Goal: Information Seeking & Learning: Learn about a topic

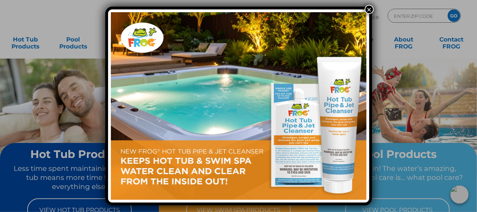
click at [204, 157] on img at bounding box center [239, 106] width 256 height 188
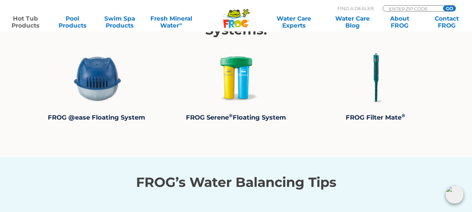
scroll to position [1426, 0]
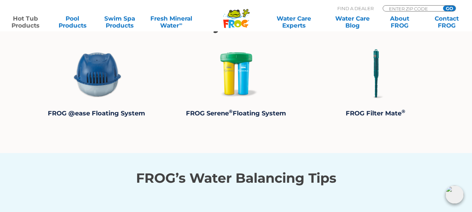
click at [96, 74] on img at bounding box center [96, 73] width 52 height 52
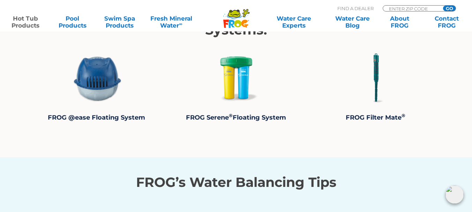
scroll to position [1404, 0]
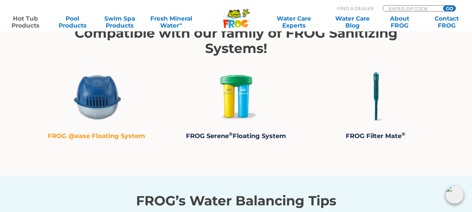
click at [97, 137] on strong "FROG @ease Floating System" at bounding box center [96, 136] width 97 height 8
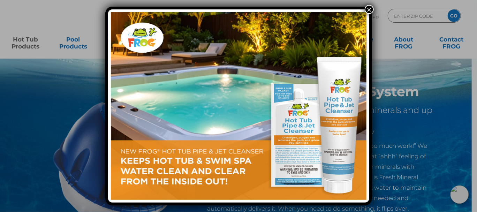
click at [369, 9] on button "×" at bounding box center [369, 9] width 9 height 9
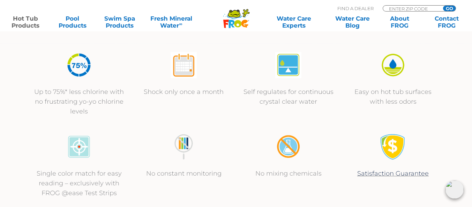
scroll to position [260, 0]
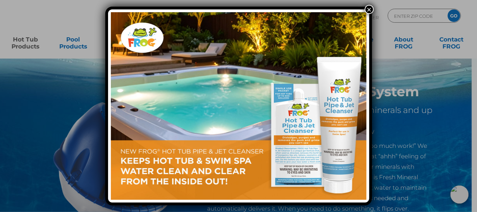
click at [369, 10] on button "×" at bounding box center [369, 9] width 9 height 9
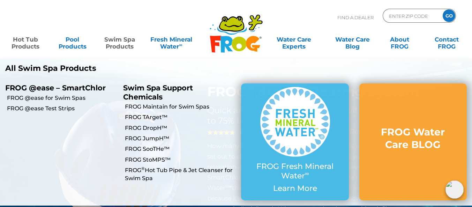
click at [115, 42] on link "Swim Spa Products" at bounding box center [119, 39] width 37 height 14
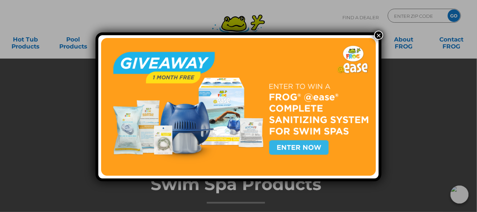
click at [297, 147] on img at bounding box center [238, 106] width 275 height 137
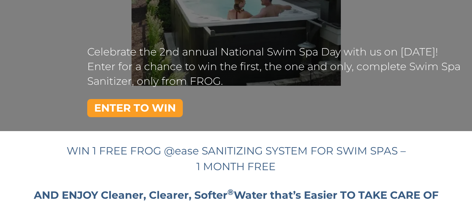
scroll to position [123, 0]
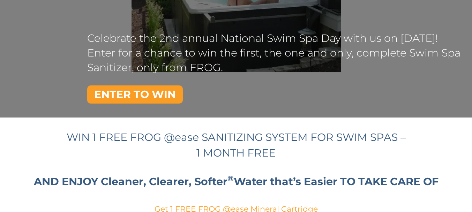
click at [128, 99] on link "ENTER TO WIN" at bounding box center [135, 94] width 96 height 18
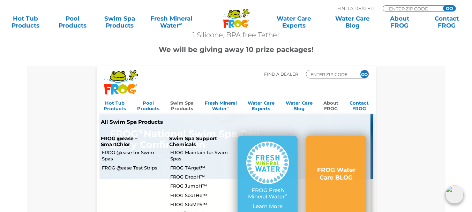
click at [177, 104] on link "Swim Spa Products" at bounding box center [181, 105] width 23 height 14
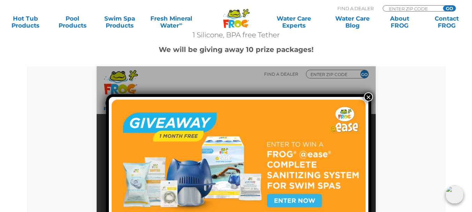
click at [364, 99] on button "×" at bounding box center [368, 96] width 9 height 9
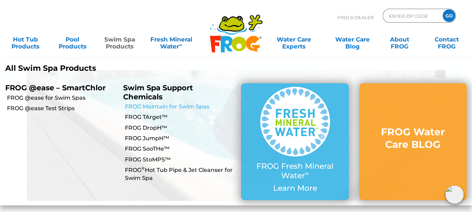
click at [141, 105] on link "FROG Maintain for Swim Spas" at bounding box center [180, 107] width 111 height 8
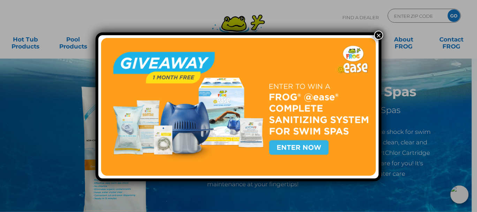
click at [378, 33] on button "×" at bounding box center [378, 35] width 9 height 9
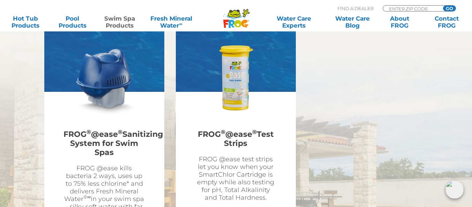
scroll to position [1289, 0]
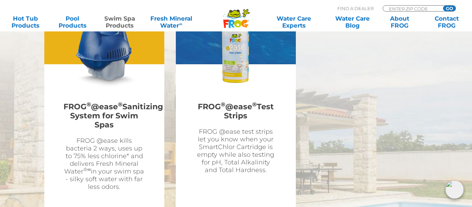
click at [100, 98] on h2 "FROG ® @ease ® Sanitizing System for Swim Spas" at bounding box center [104, 115] width 82 height 35
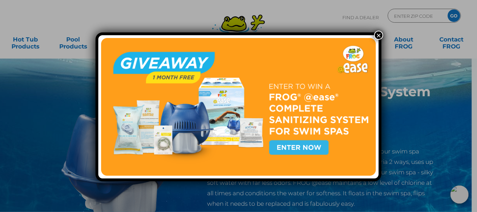
click at [377, 35] on button "×" at bounding box center [378, 35] width 9 height 9
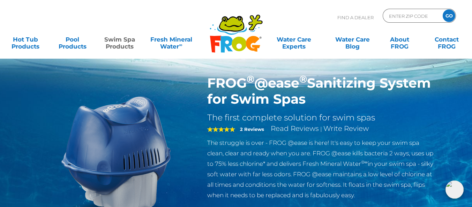
scroll to position [7, 0]
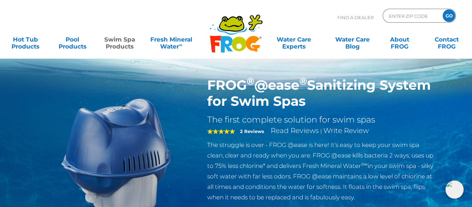
drag, startPoint x: 203, startPoint y: 81, endPoint x: 385, endPoint y: 102, distance: 183.4
click at [385, 102] on div "FROG ® @ease ® Sanitizing System for Swim Spas The first complete solution for …" at bounding box center [321, 141] width 238 height 129
copy h1 "FROG ® @ease ® Sanitizing System for Swim Spas"
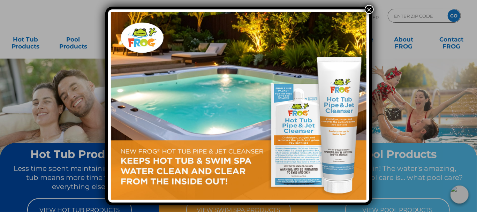
click at [368, 8] on button "×" at bounding box center [369, 9] width 9 height 9
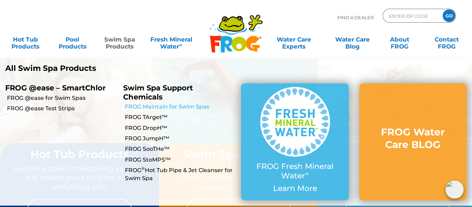
click at [142, 106] on link "FROG Maintain for Swim Spas" at bounding box center [180, 107] width 111 height 8
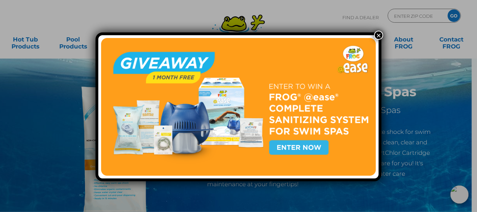
click at [377, 35] on button "×" at bounding box center [378, 35] width 9 height 9
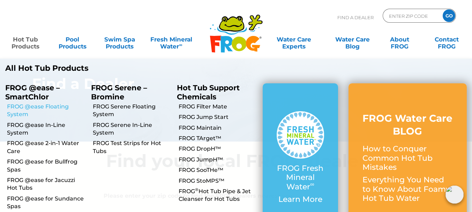
click at [12, 110] on link "FROG @ease Floating System" at bounding box center [46, 111] width 79 height 16
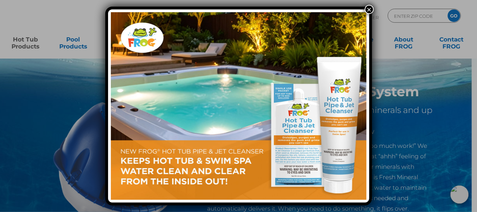
click at [371, 9] on button "×" at bounding box center [369, 9] width 9 height 9
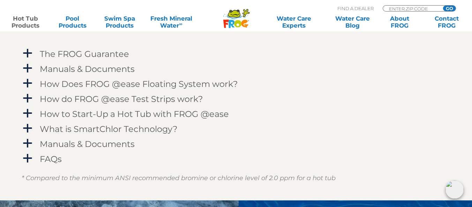
scroll to position [718, 0]
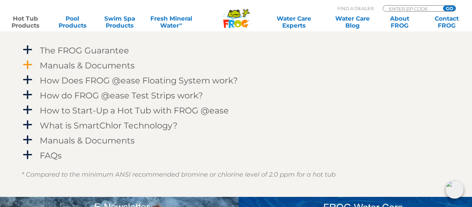
click at [28, 62] on span "a" at bounding box center [27, 65] width 10 height 10
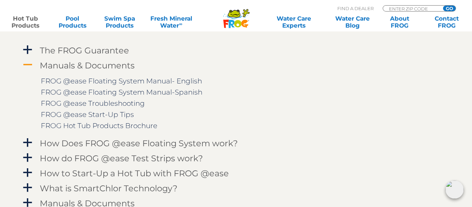
click at [28, 62] on span "A" at bounding box center [27, 65] width 10 height 10
